Goal: Task Accomplishment & Management: Complete application form

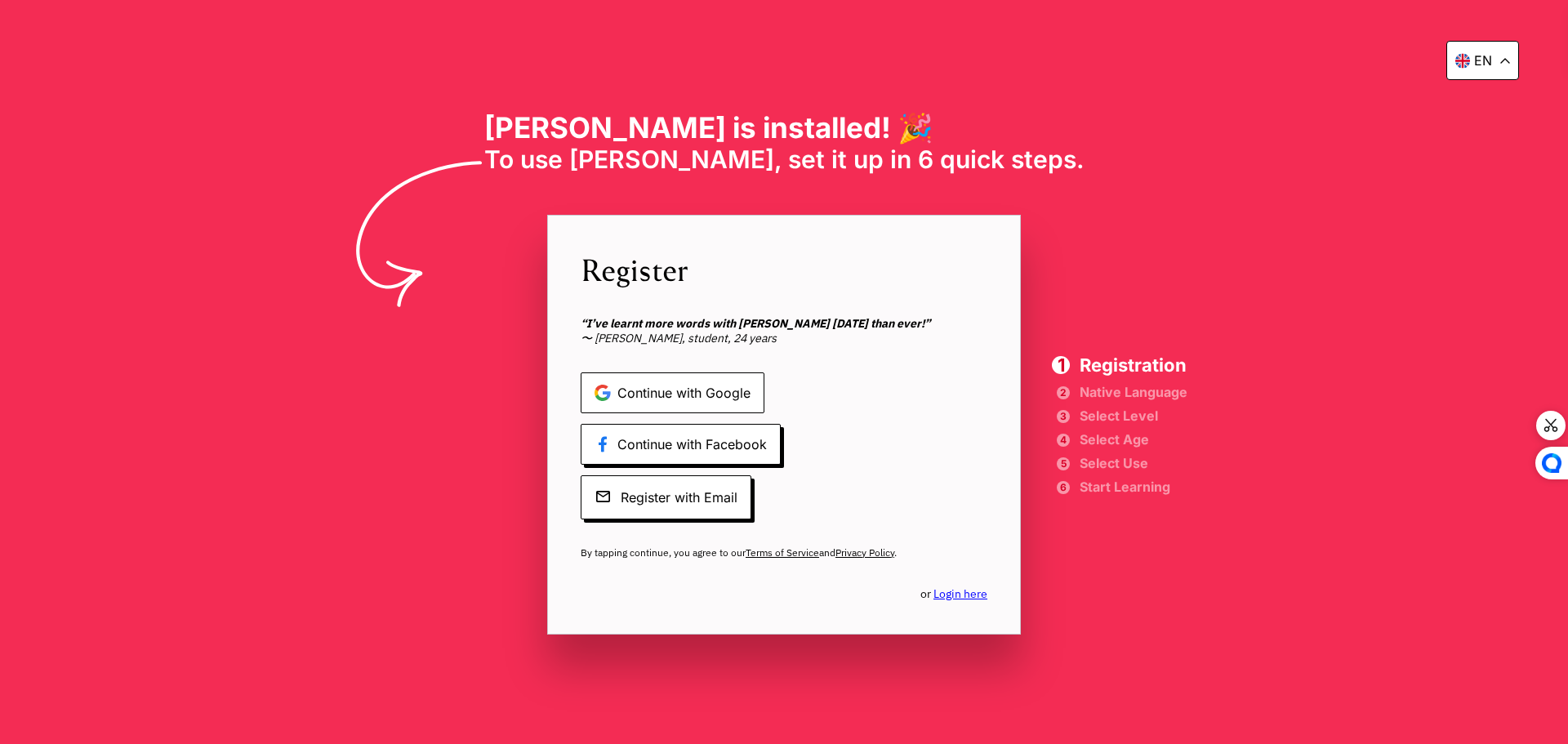
click at [716, 393] on span "Continue with Google" at bounding box center [672, 393] width 184 height 41
click at [704, 389] on span "Continue with Google" at bounding box center [672, 393] width 184 height 41
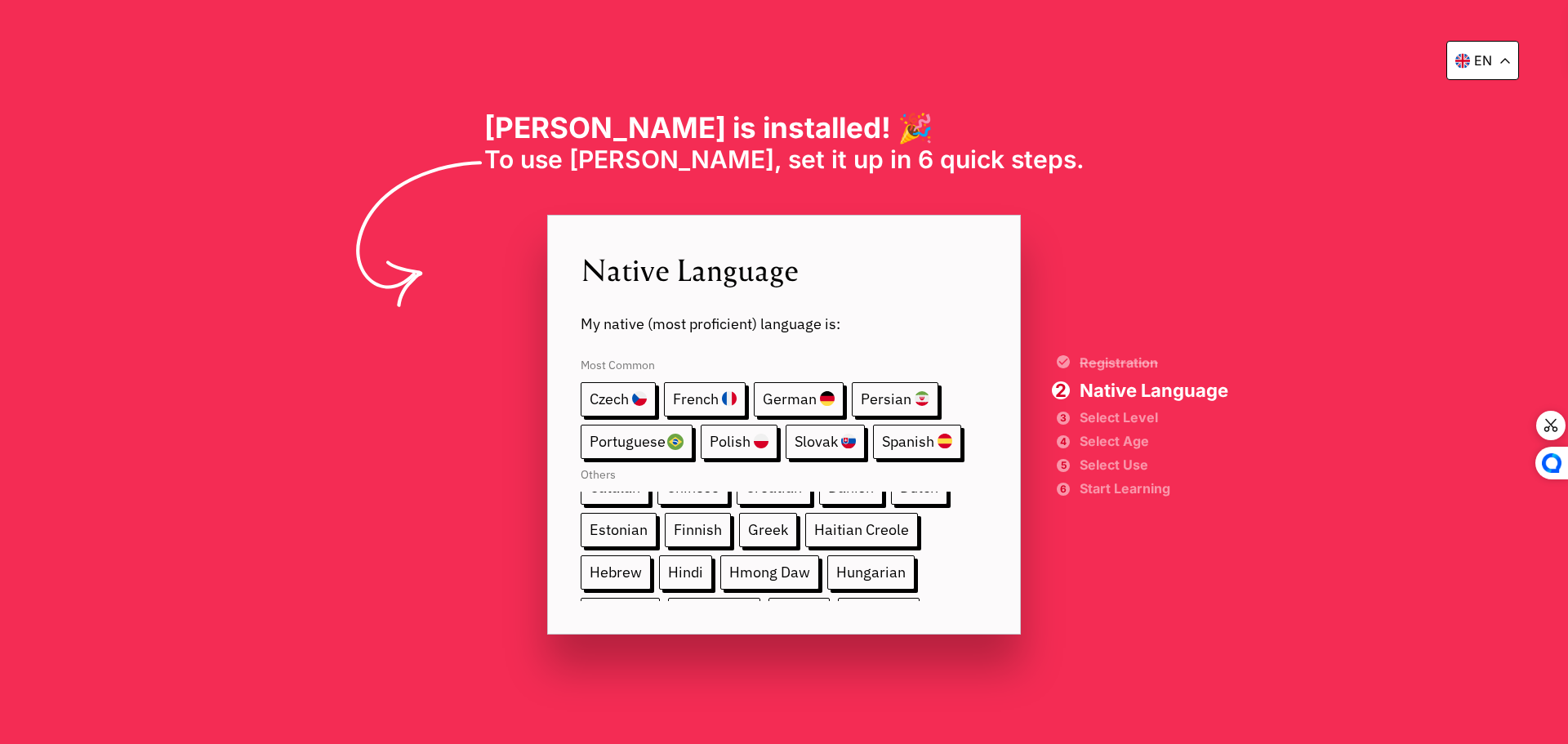
scroll to position [77, 0]
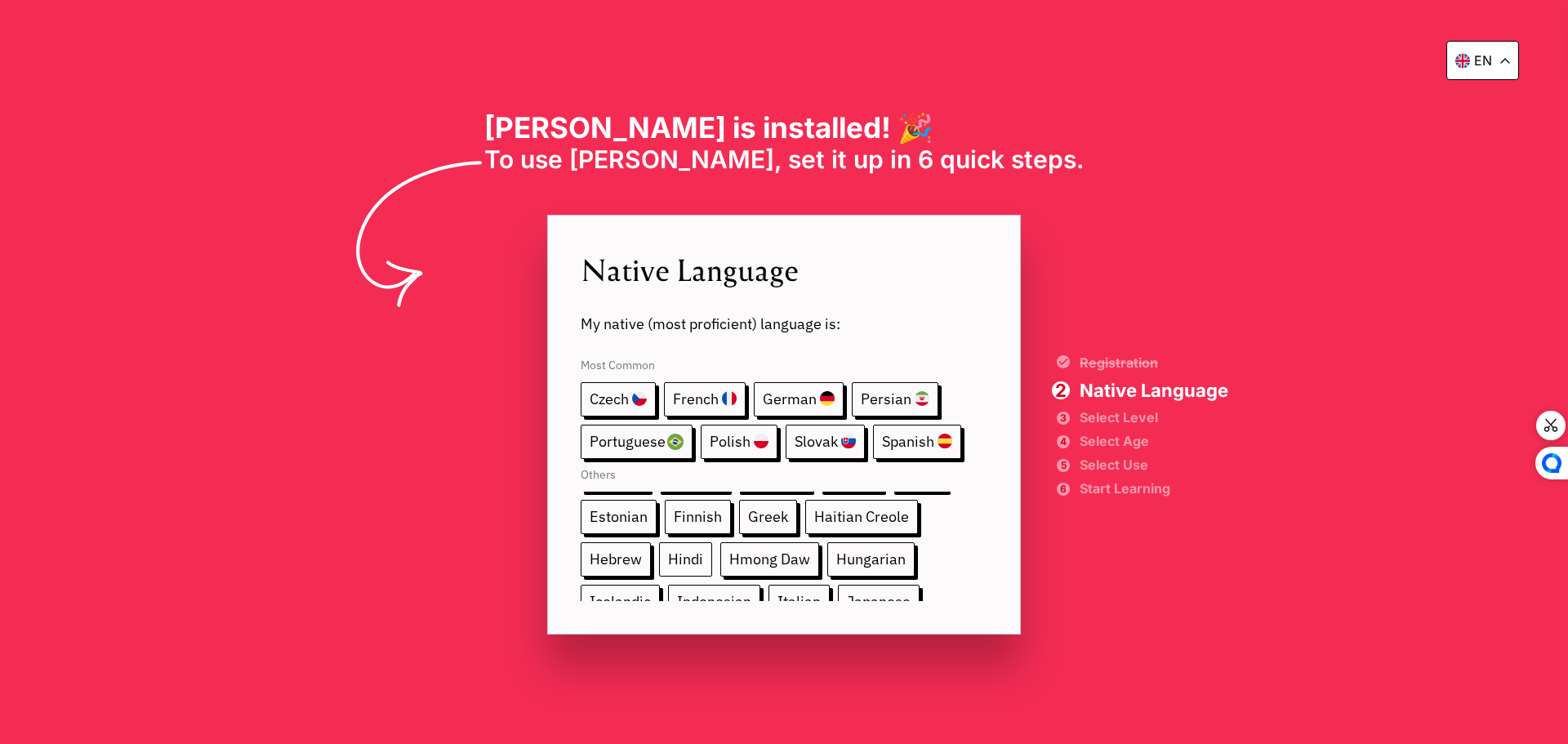
click at [694, 553] on span "Hindi" at bounding box center [686, 559] width 53 height 34
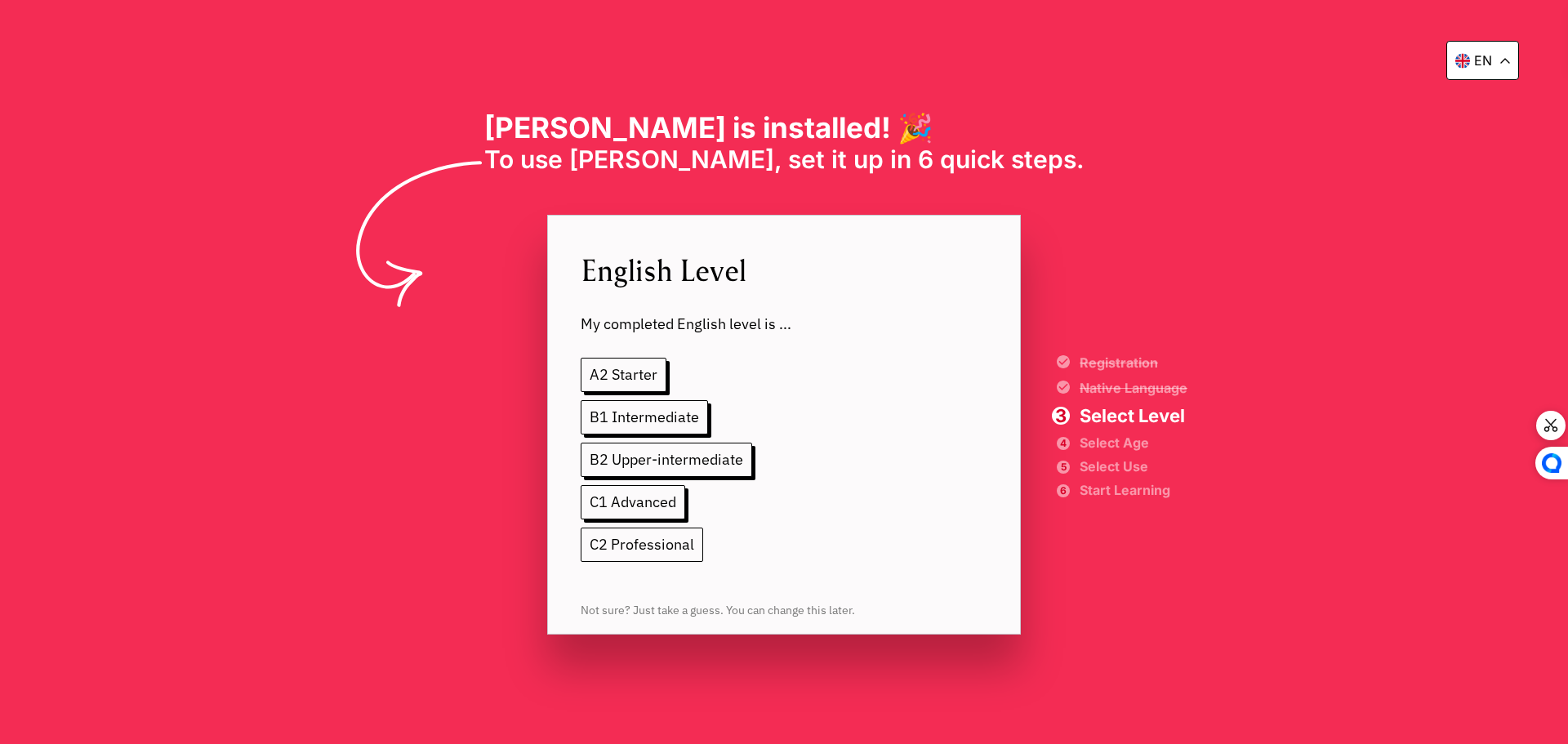
click at [639, 550] on span "C2 Professional" at bounding box center [642, 544] width 123 height 34
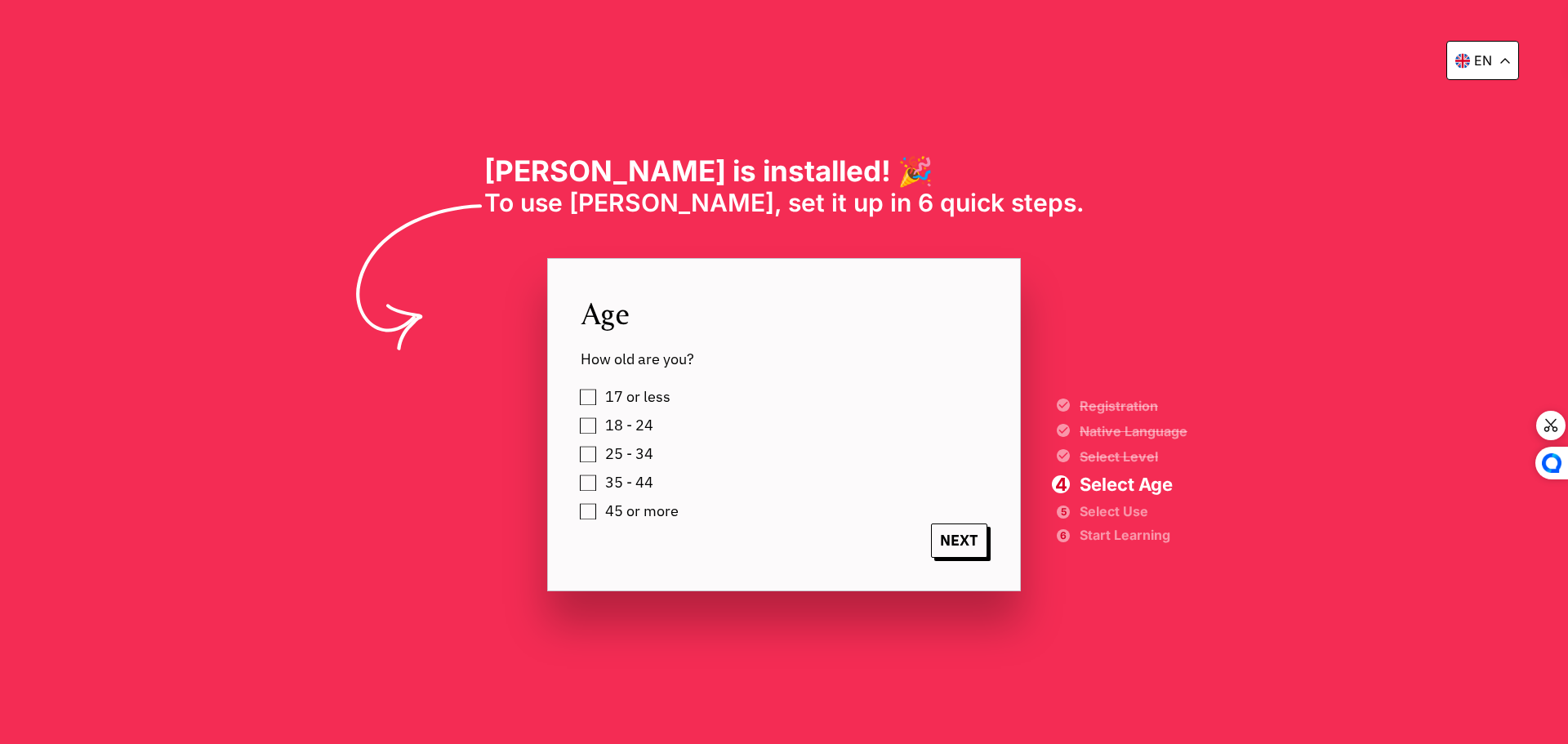
click at [599, 480] on label "35 - 44" at bounding box center [625, 482] width 53 height 24
click at [950, 539] on span "NEXT" at bounding box center [959, 540] width 56 height 34
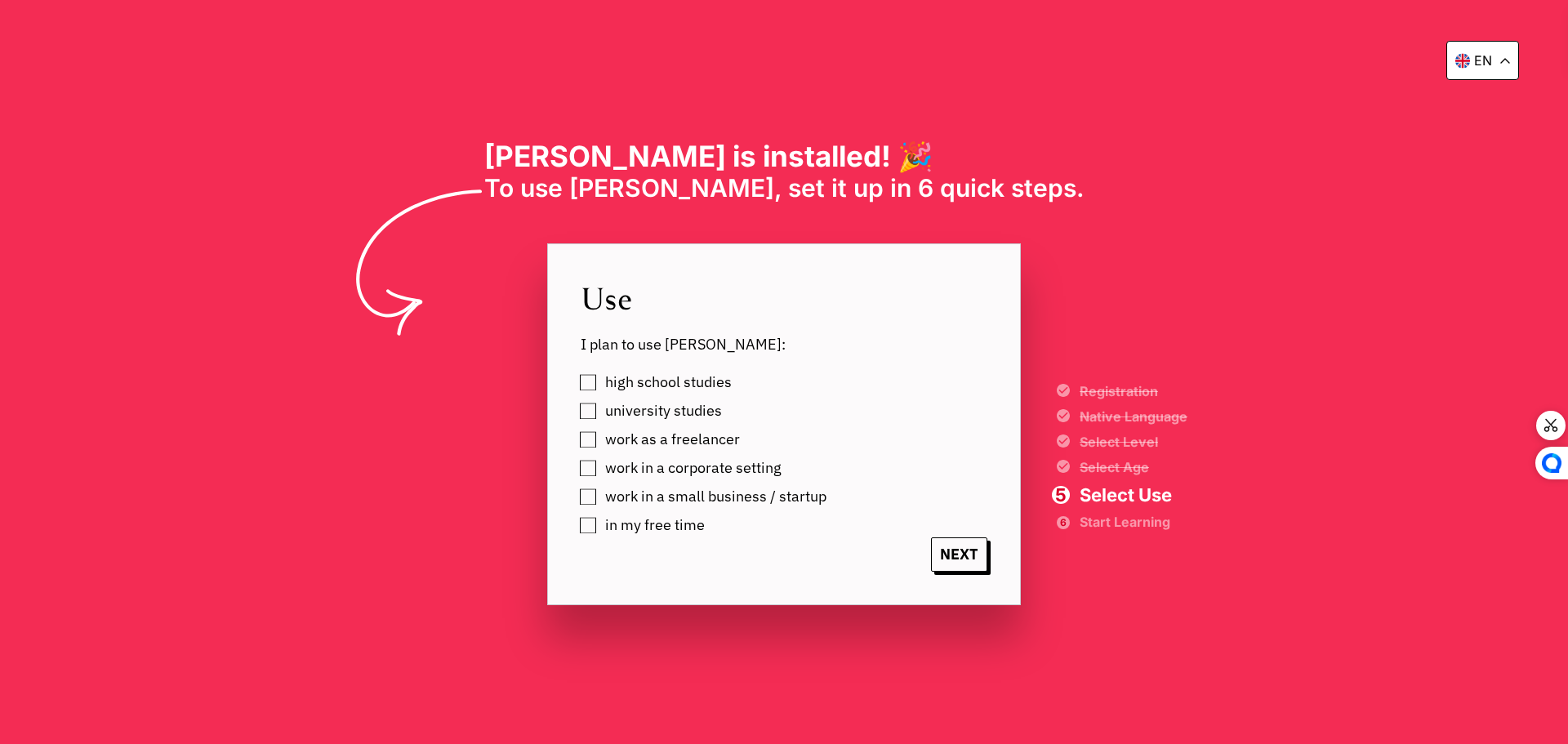
click at [599, 472] on label "work in a corporate setting" at bounding box center [690, 468] width 182 height 24
click at [946, 552] on span "NEXT" at bounding box center [959, 553] width 56 height 34
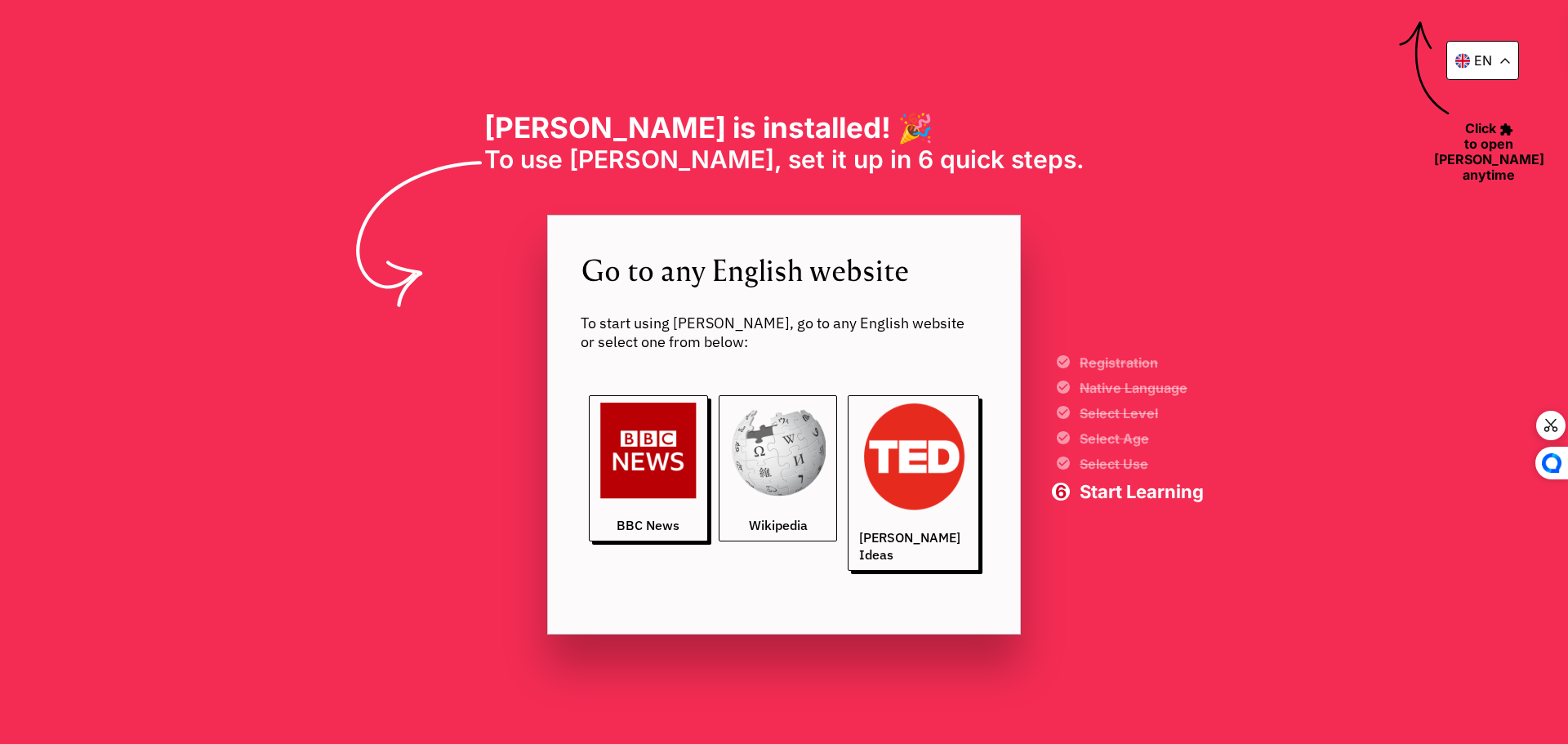
click at [818, 469] on img at bounding box center [778, 450] width 96 height 96
click at [899, 477] on img at bounding box center [913, 457] width 109 height 109
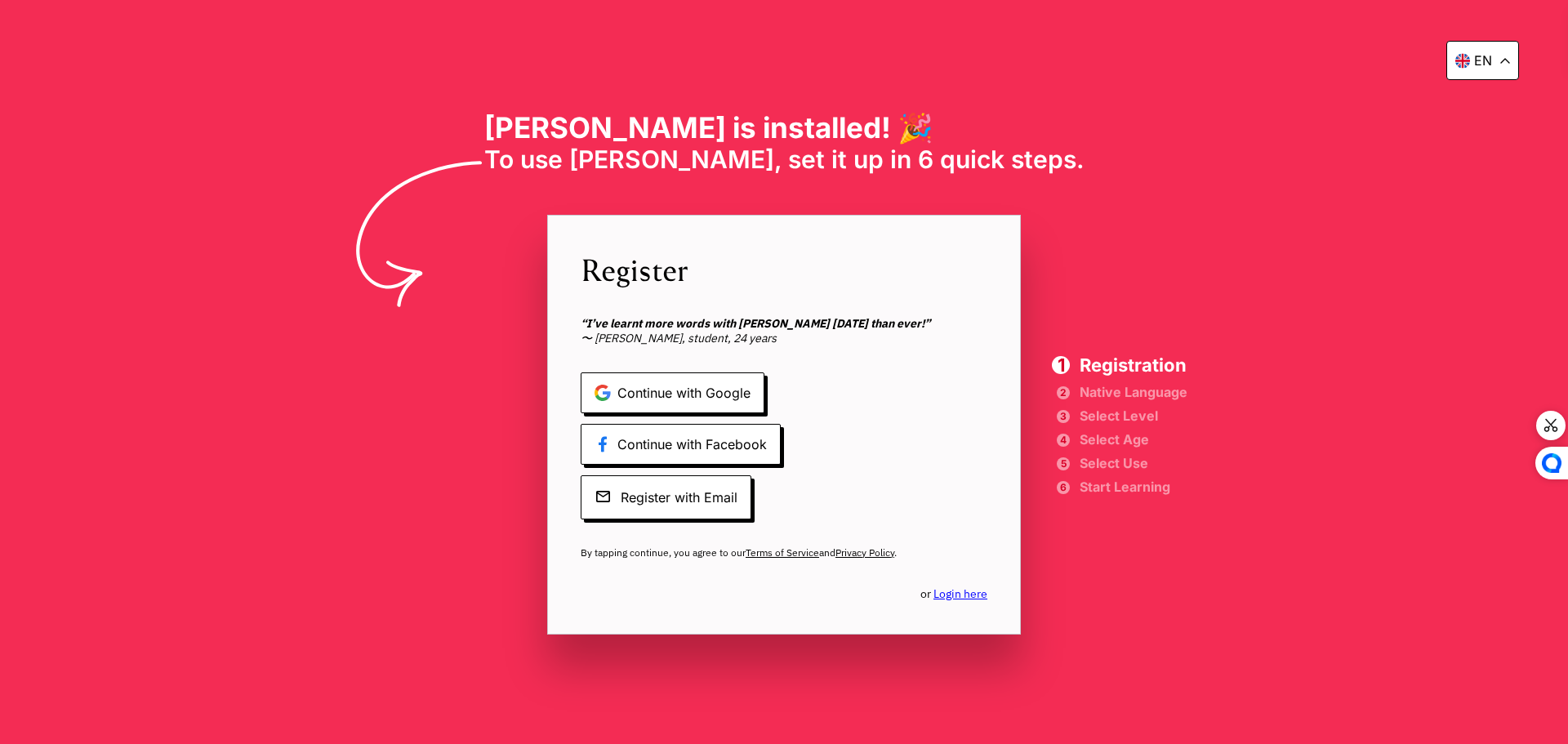
click at [1468, 58] on icon at bounding box center [1462, 60] width 15 height 15
click at [1475, 97] on div "en" at bounding box center [1482, 108] width 71 height 38
